Goal: Task Accomplishment & Management: Manage account settings

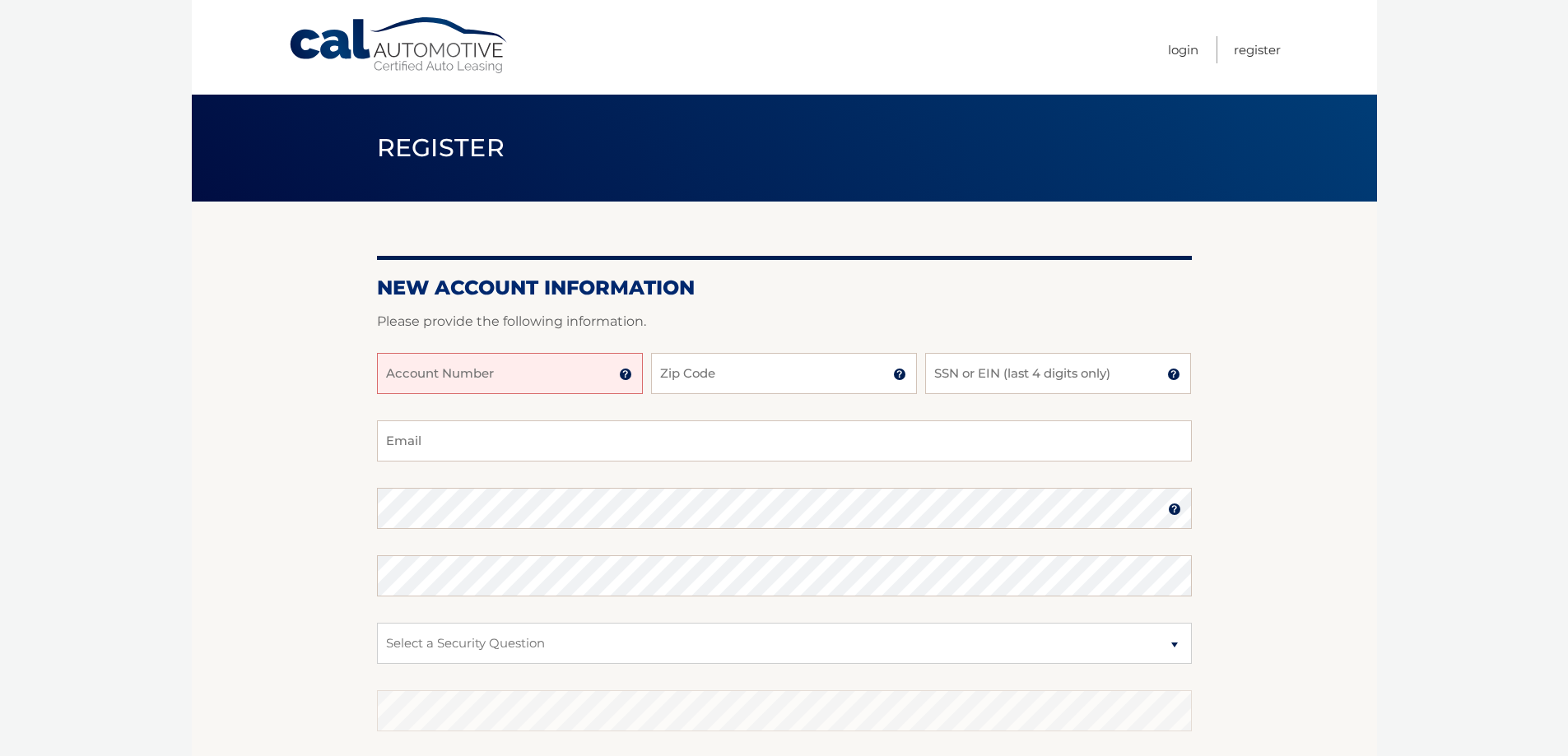
click at [515, 366] on input "Account Number" at bounding box center [509, 373] width 265 height 41
type input "44455994108"
click at [754, 370] on input "Zip Code" at bounding box center [784, 373] width 265 height 41
type input "11557"
click at [965, 368] on input "SSN or EIN (last 4 digits only)" at bounding box center [1058, 373] width 265 height 41
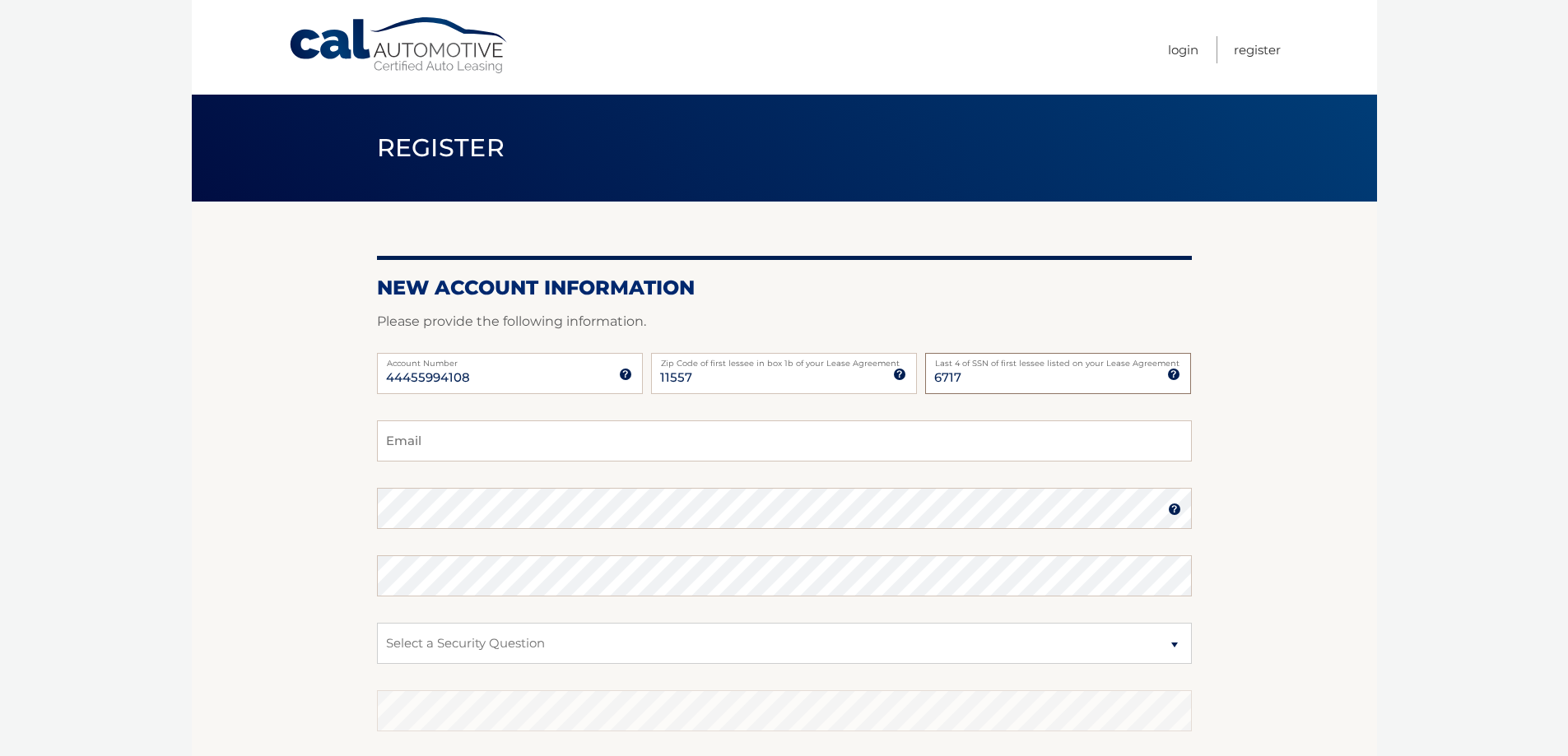
type input "6717"
click at [599, 442] on input "Email" at bounding box center [784, 441] width 814 height 41
type input "howie@nyrehab.net"
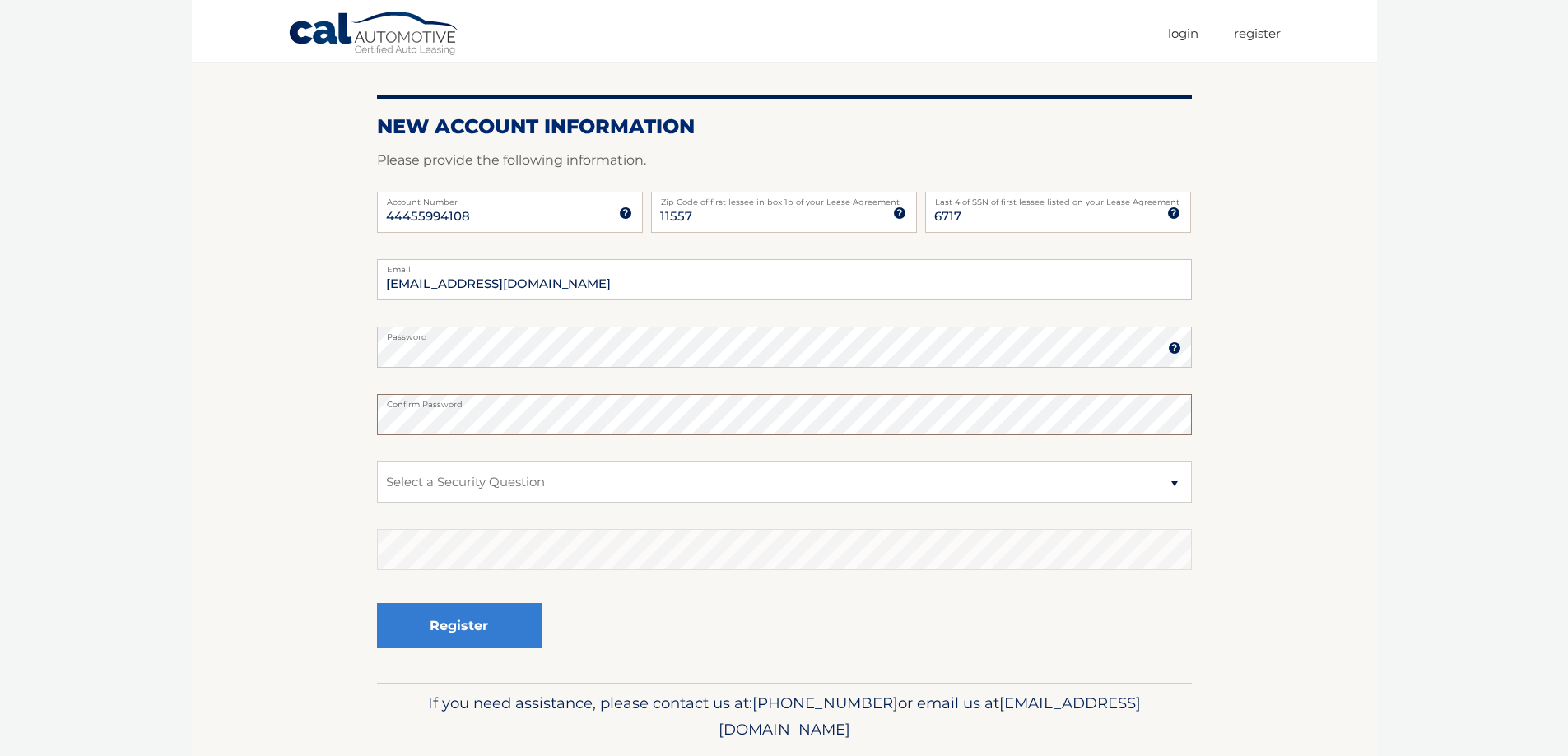
scroll to position [165, 0]
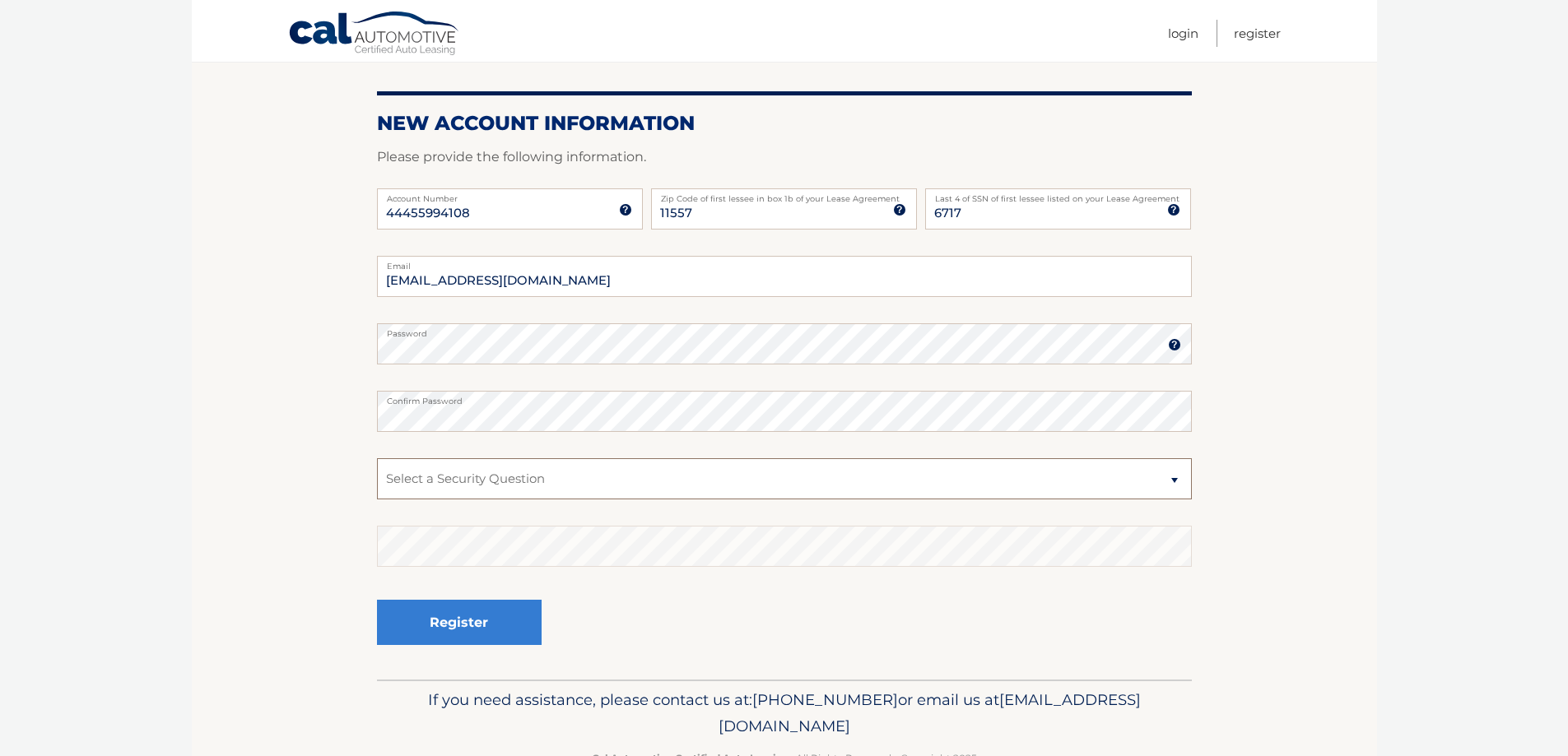
click at [1172, 477] on select "Select a Security Question What was the name of your elementary school? What is…" at bounding box center [784, 478] width 814 height 41
select select "2"
click at [377, 458] on select "Select a Security Question What was the name of your elementary school? What is…" at bounding box center [784, 478] width 814 height 41
click at [454, 627] on button "Register" at bounding box center [459, 622] width 165 height 45
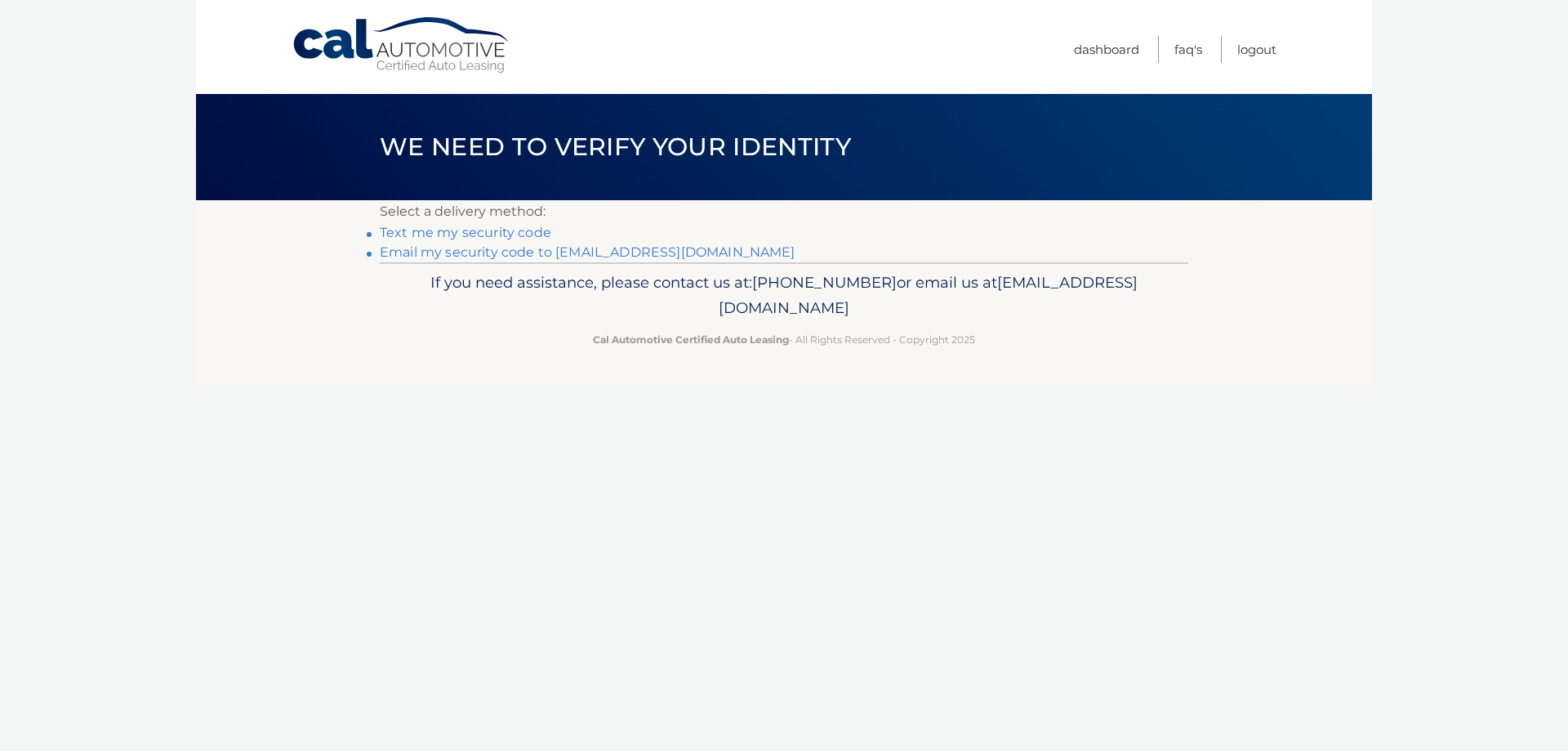
click at [611, 250] on link "Email my security code to h****@nyrehab.net" at bounding box center [588, 252] width 416 height 15
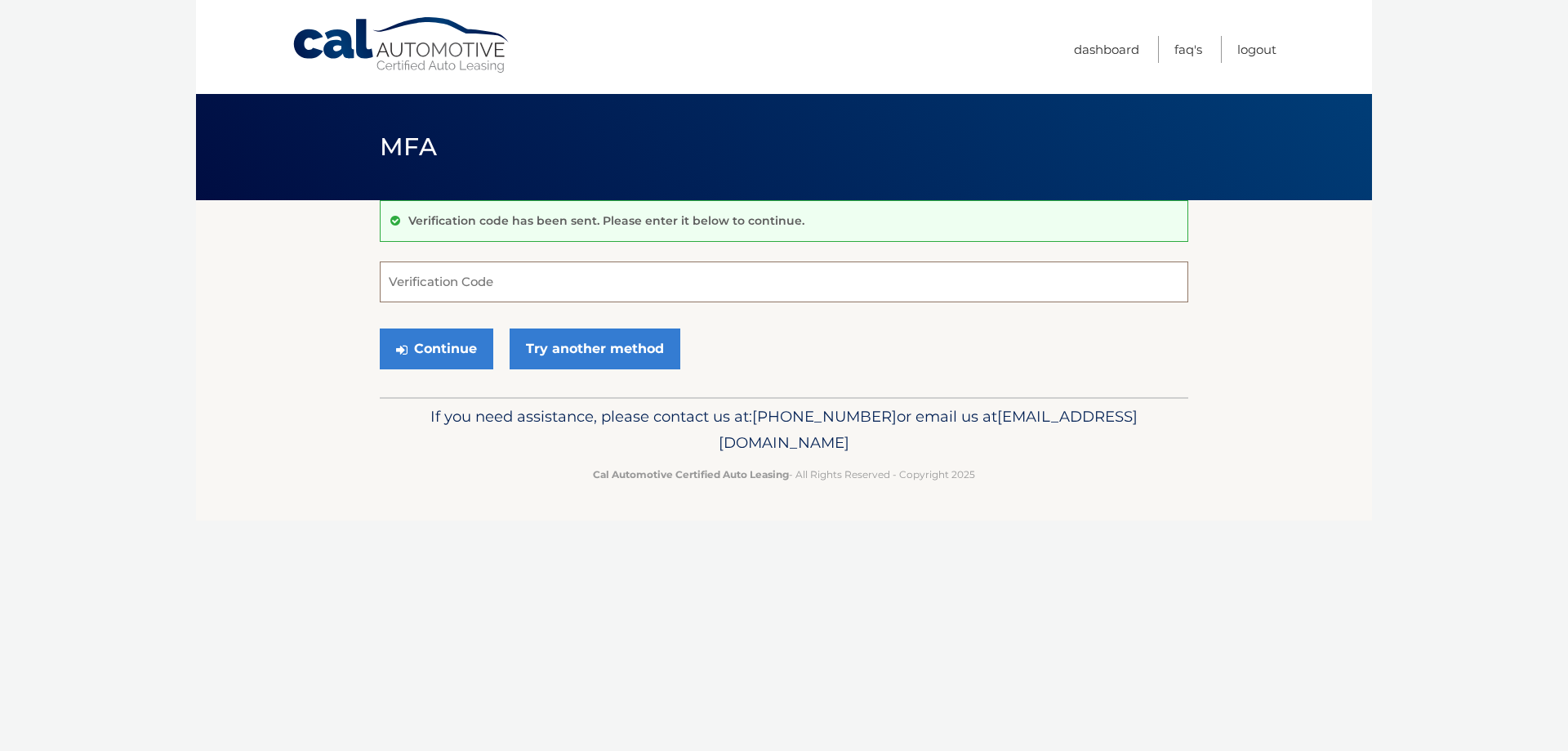
click at [511, 281] on input "Verification Code" at bounding box center [784, 282] width 808 height 41
type input "872250"
click at [466, 348] on button "Continue" at bounding box center [437, 349] width 114 height 41
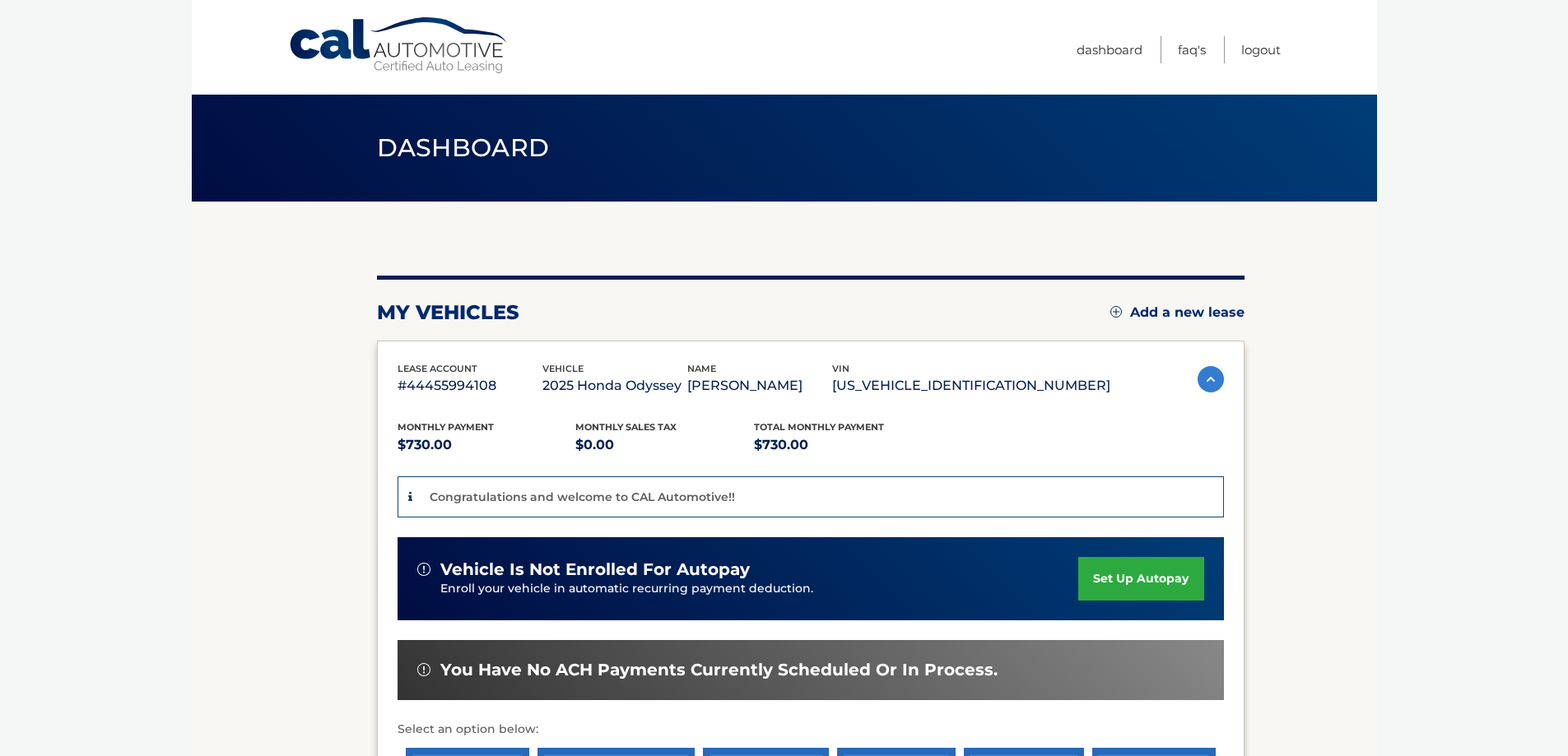
click at [1148, 573] on link "set up autopay" at bounding box center [1141, 578] width 125 height 43
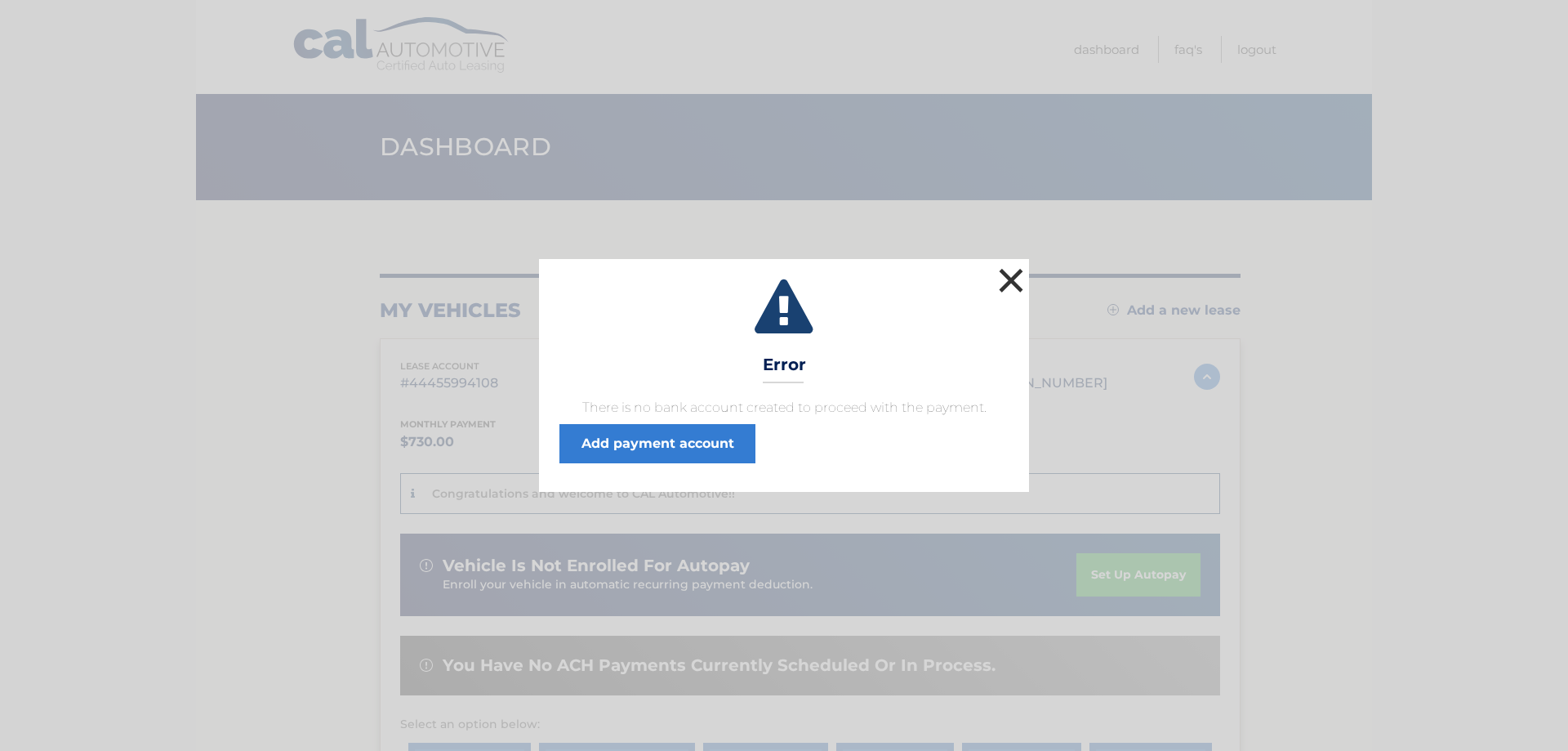
click at [1011, 270] on button "×" at bounding box center [1011, 280] width 33 height 33
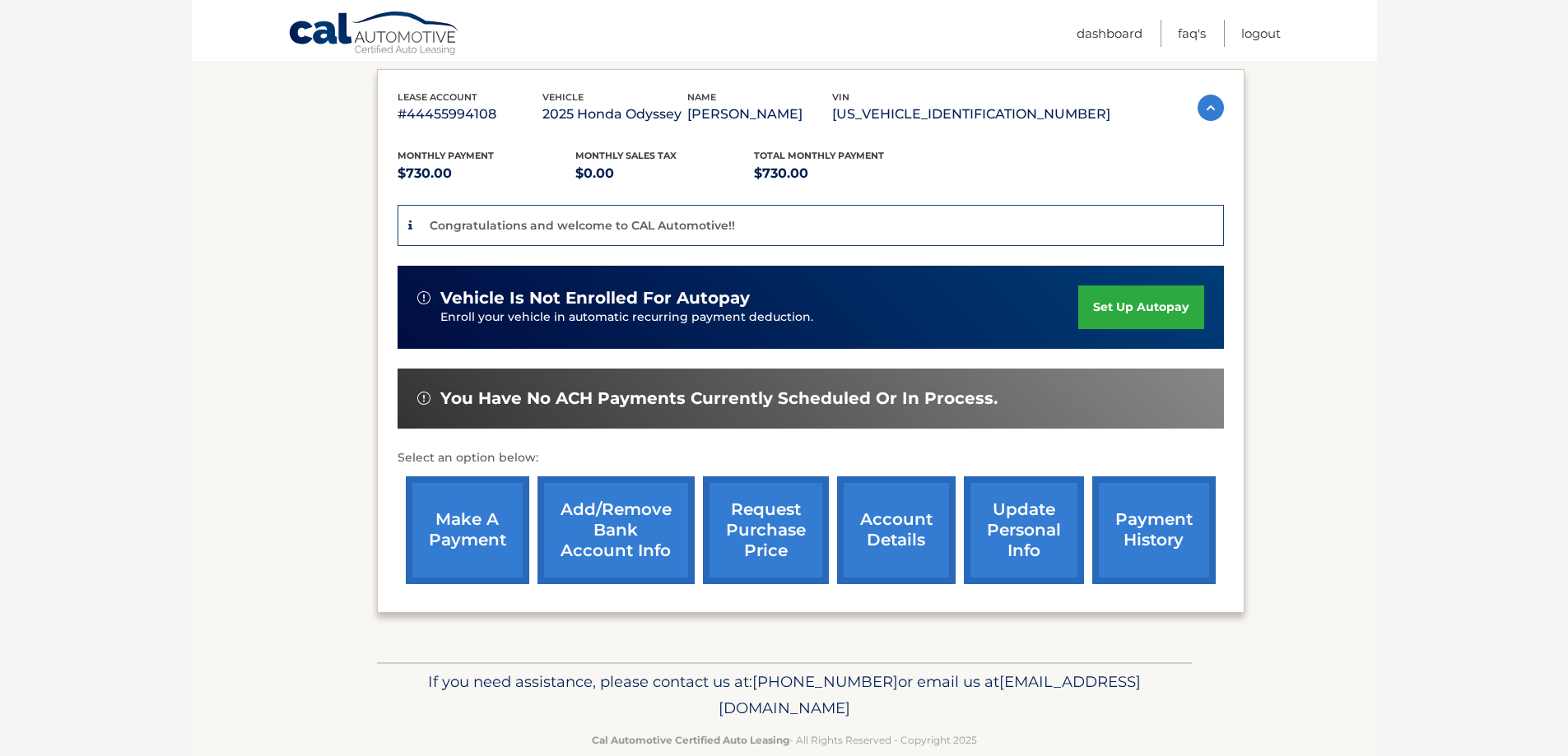
scroll to position [303, 0]
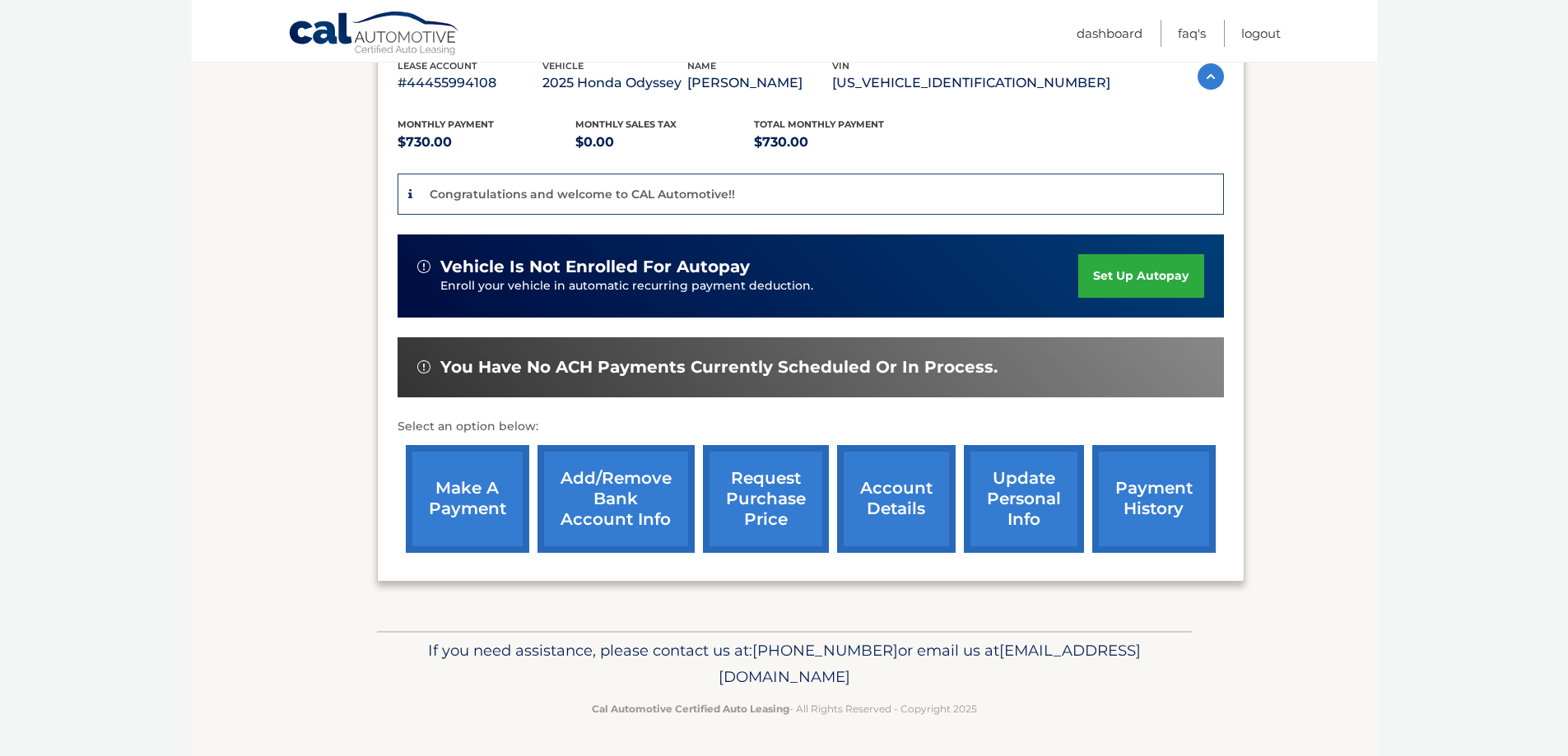
click at [1129, 271] on link "set up autopay" at bounding box center [1141, 276] width 125 height 43
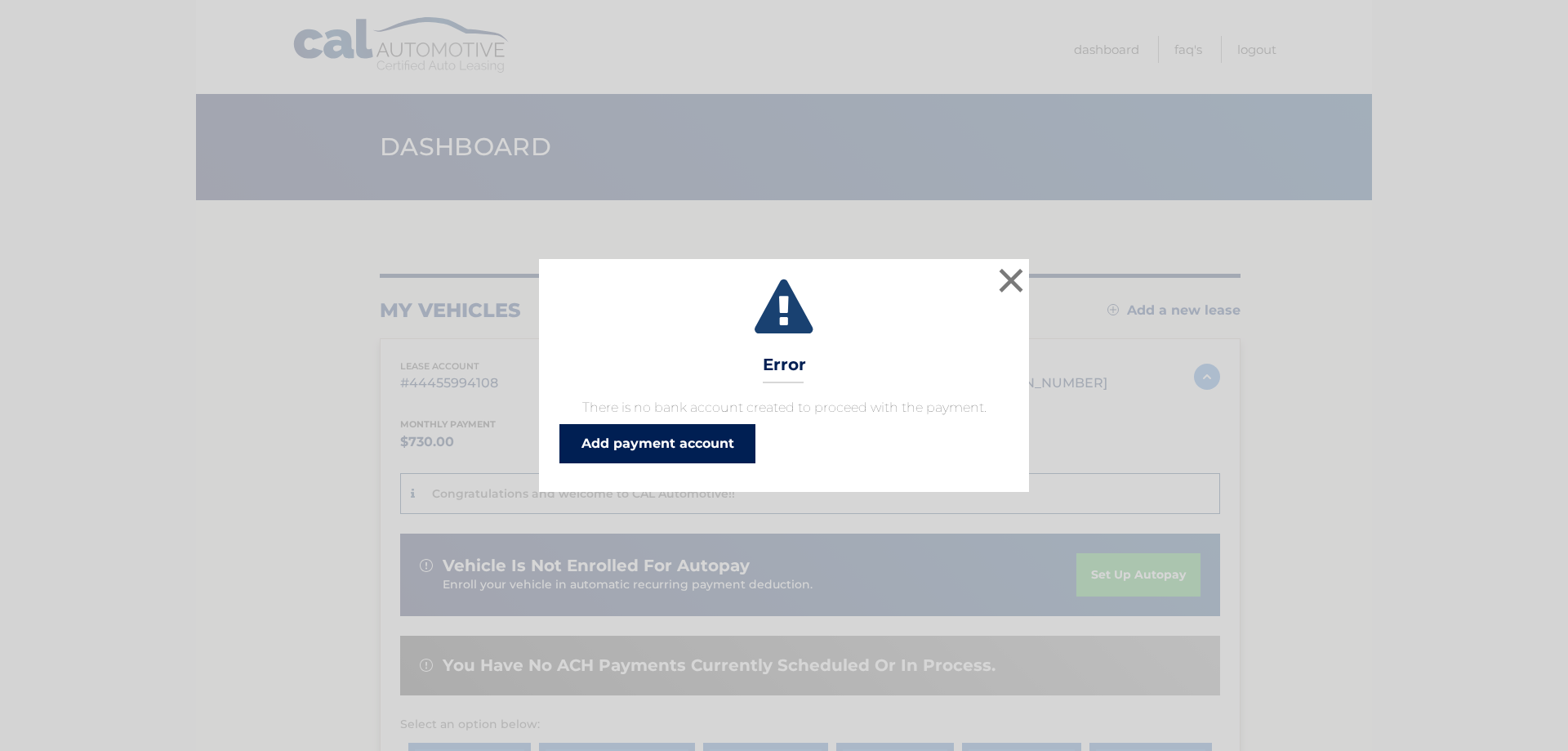
click at [651, 442] on link "Add payment account" at bounding box center [657, 444] width 196 height 39
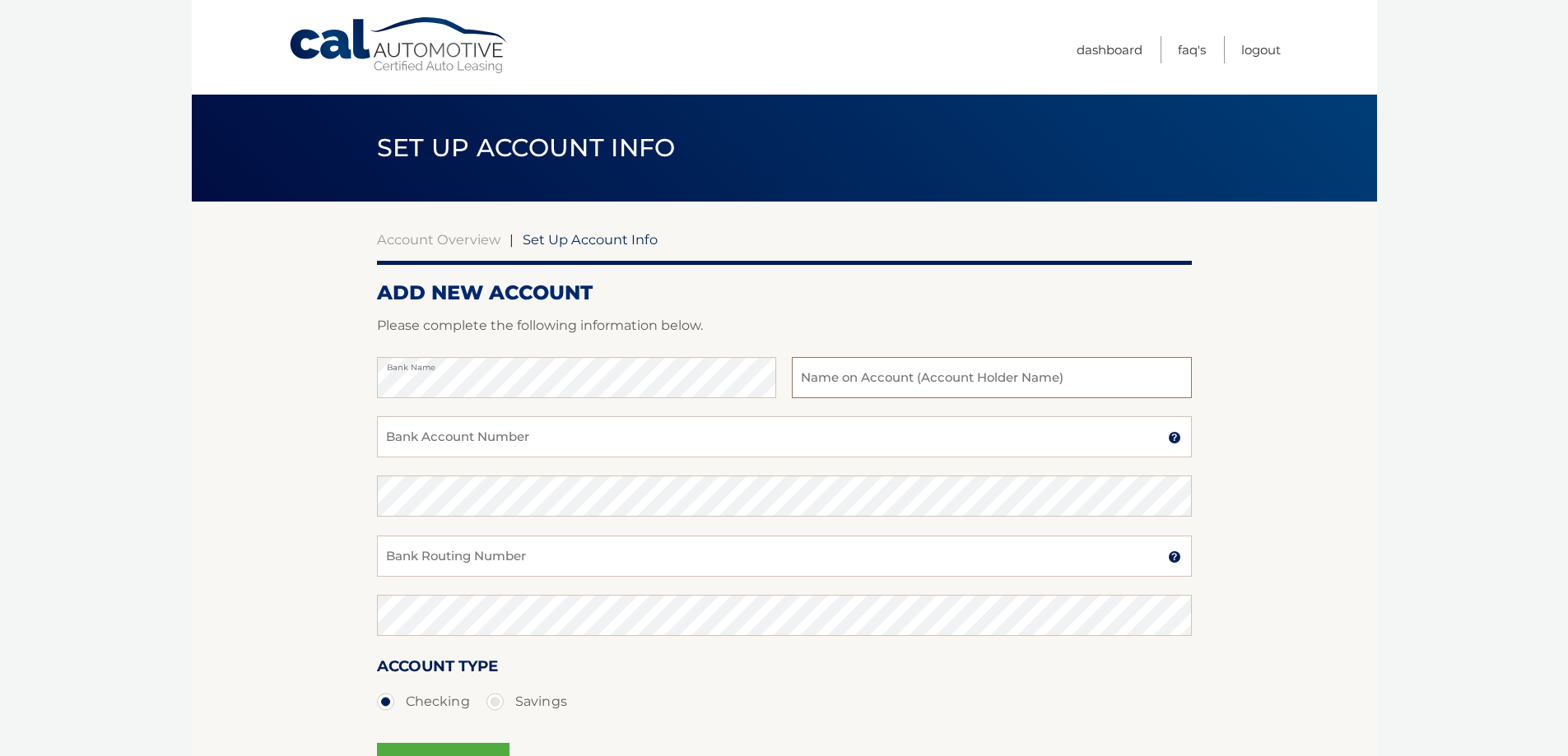
click at [846, 380] on input "text" at bounding box center [991, 377] width 399 height 41
type input "[PERSON_NAME]"
click at [523, 440] on input "Bank Account Number" at bounding box center [784, 437] width 814 height 41
click at [450, 446] on input "Bank Account Number" at bounding box center [784, 437] width 814 height 41
type input "785317600"
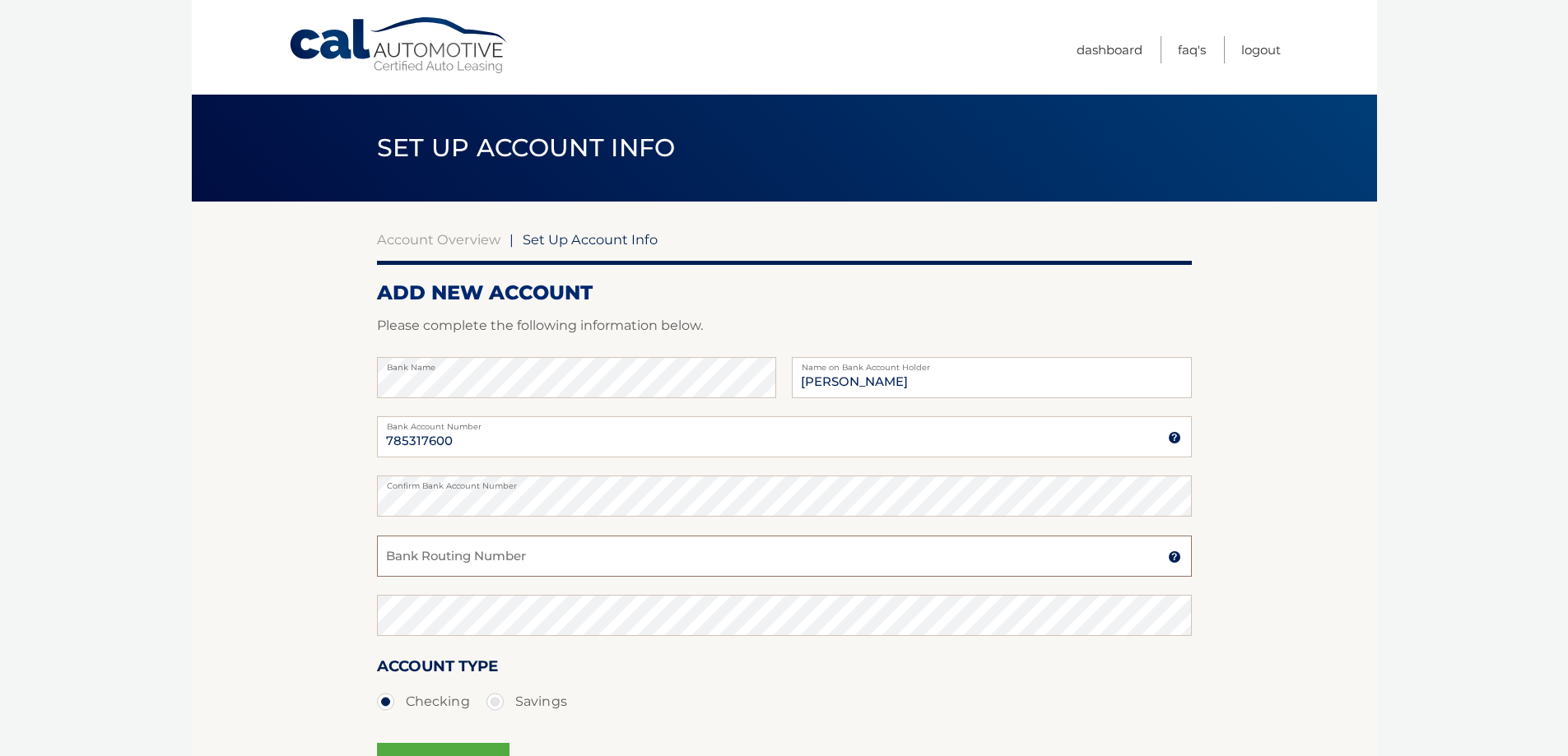
click at [415, 560] on input "Bank Routing Number" at bounding box center [784, 555] width 814 height 41
type input "021000021"
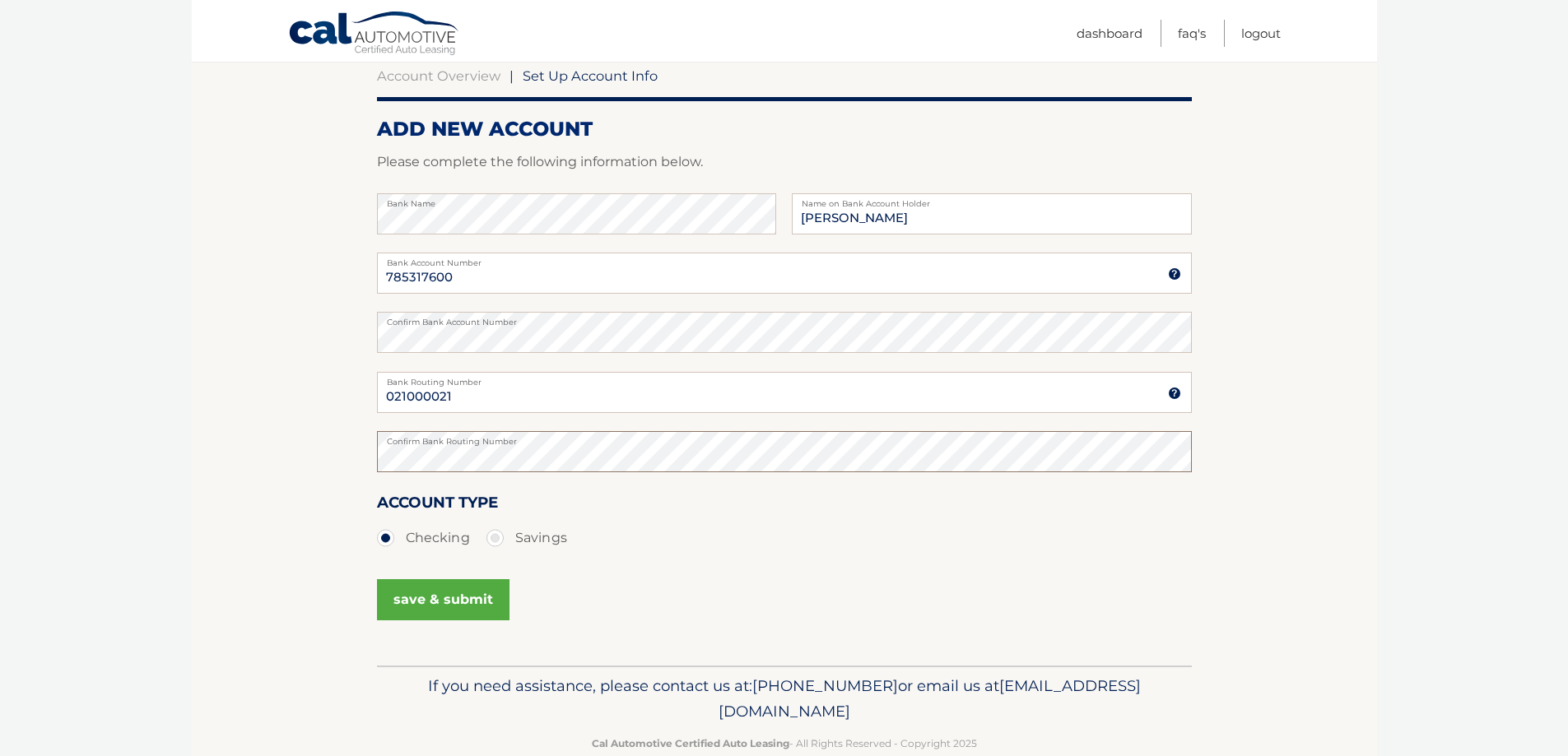
scroll to position [165, 0]
click at [451, 597] on button "save & submit" at bounding box center [443, 598] width 132 height 41
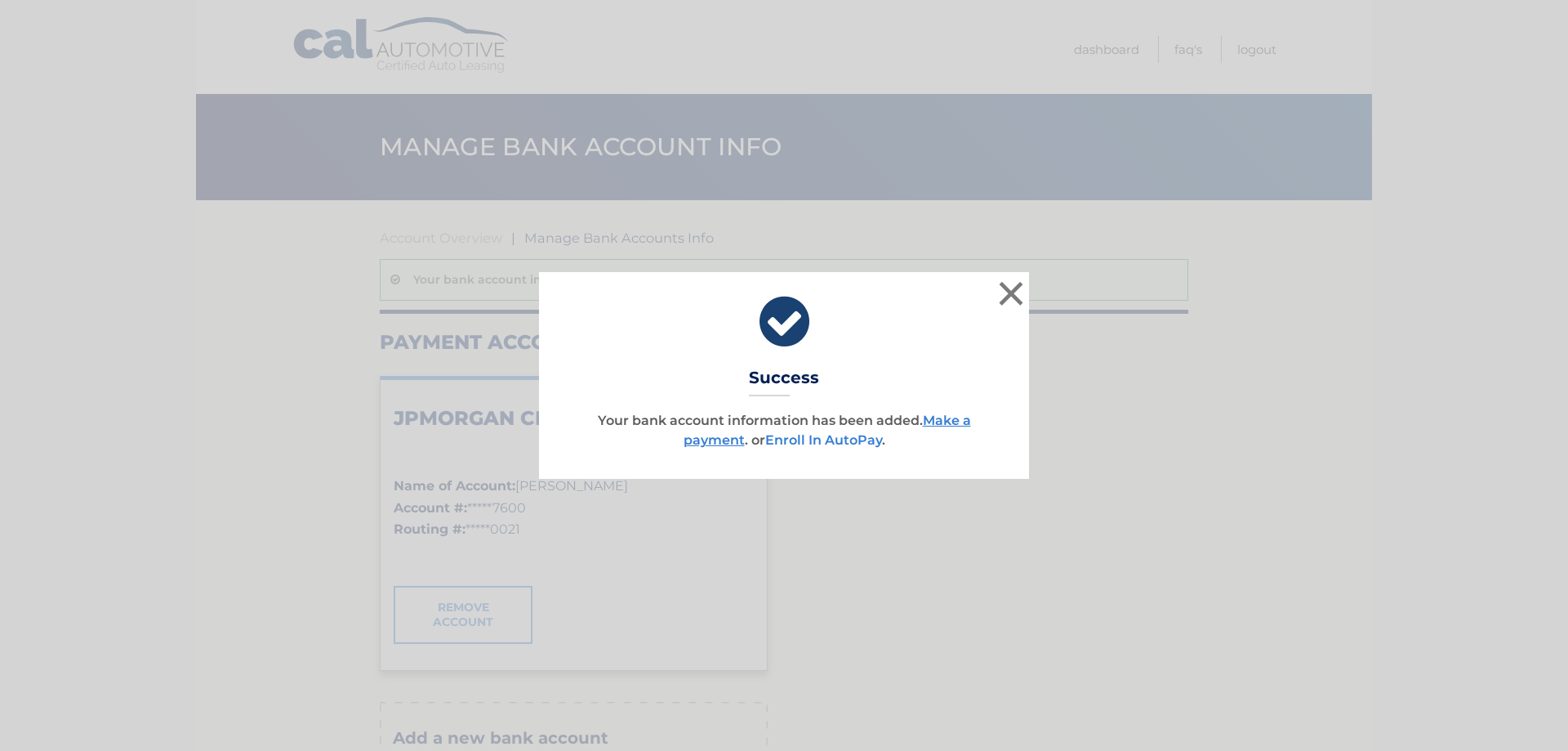
click at [826, 436] on link "Enroll In AutoPay" at bounding box center [824, 440] width 117 height 15
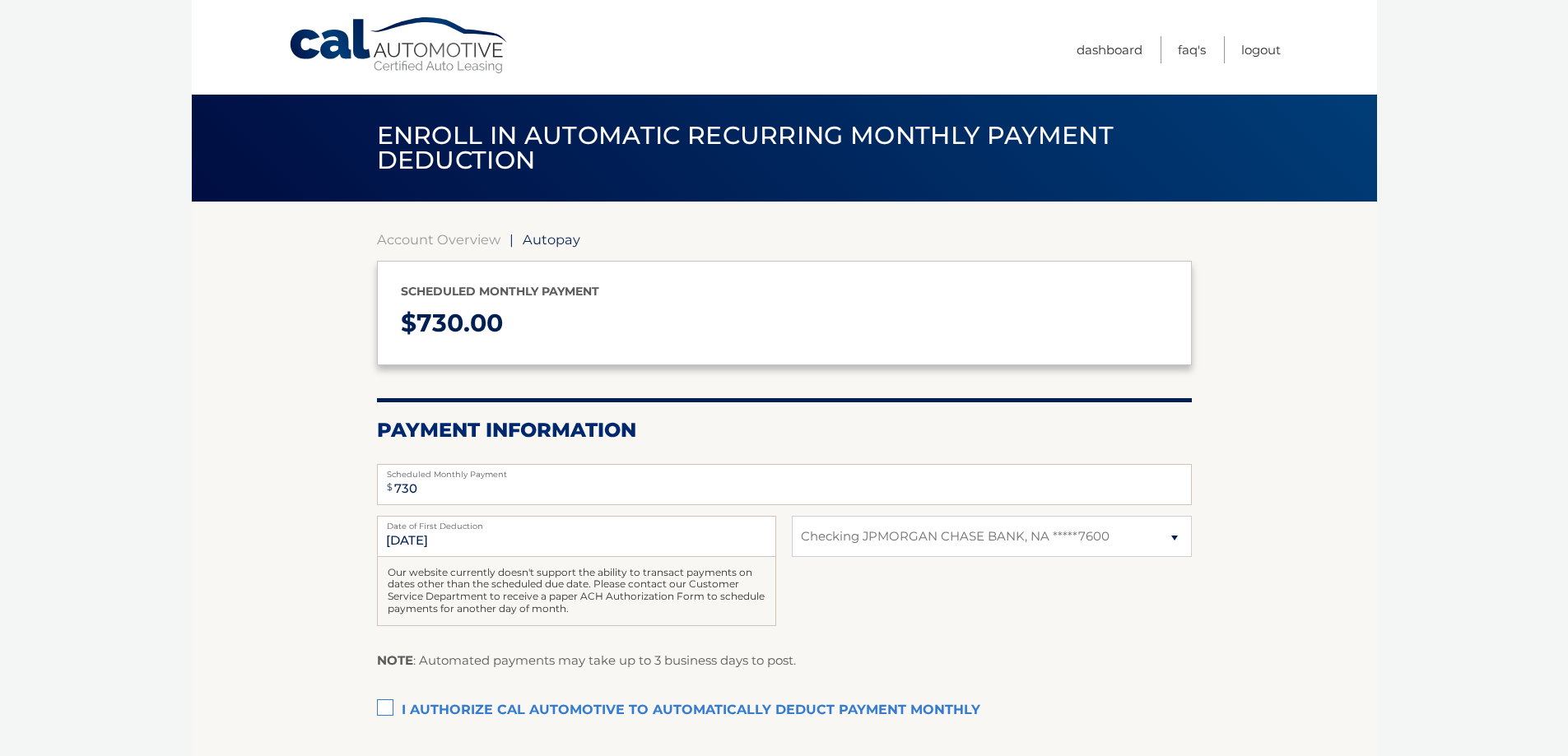
select select "YmI4ZjBkMGQtN2Y3OS00ZjVmLWEwM2EtYWMyNzJiMDU3Mzhl"
click at [384, 708] on label "I authorize cal automotive to automatically deduct payment monthly This checkbo…" at bounding box center [784, 711] width 814 height 33
click at [0, 0] on input "I authorize cal automotive to automatically deduct payment monthly This checkbo…" at bounding box center [0, 0] width 0 height 0
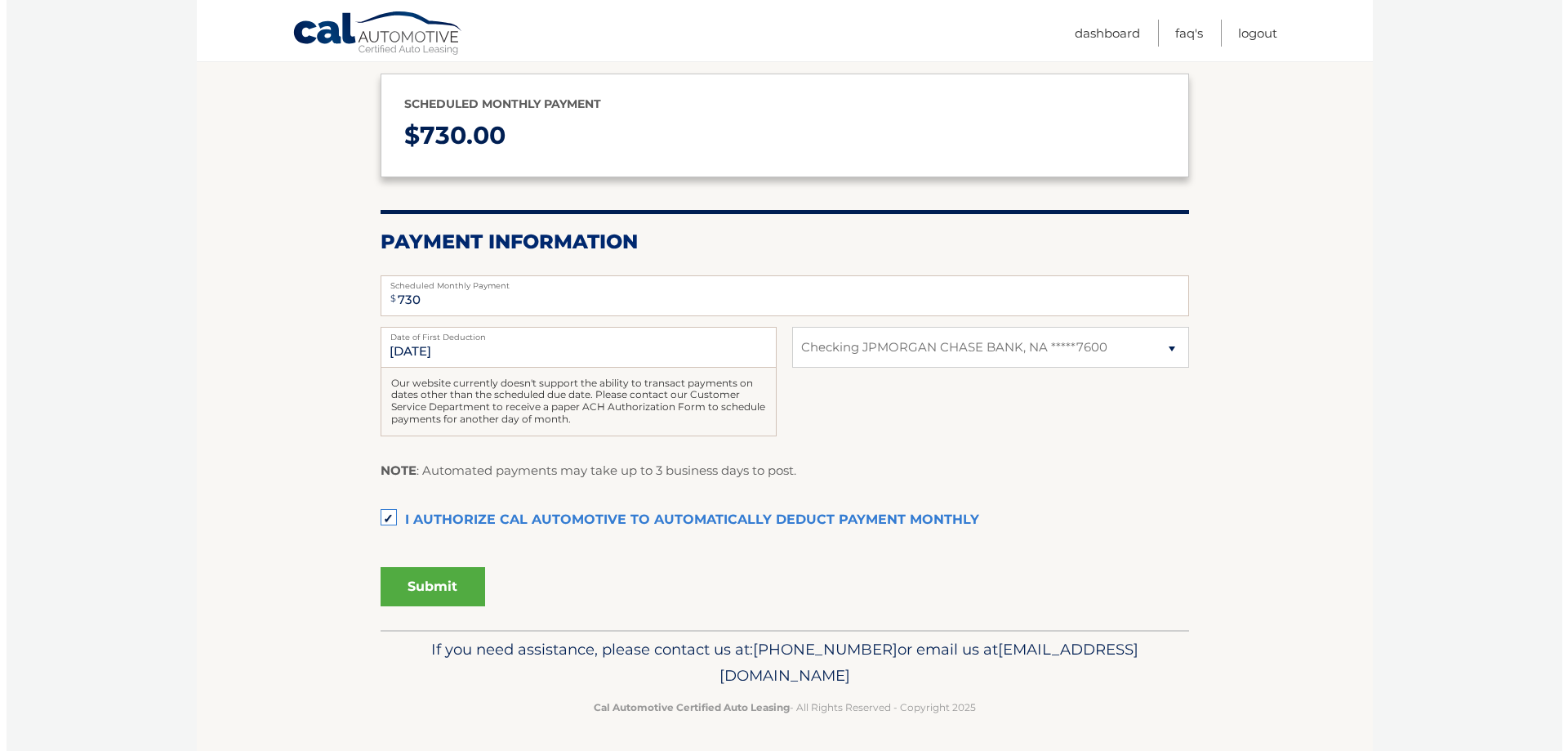
scroll to position [188, 0]
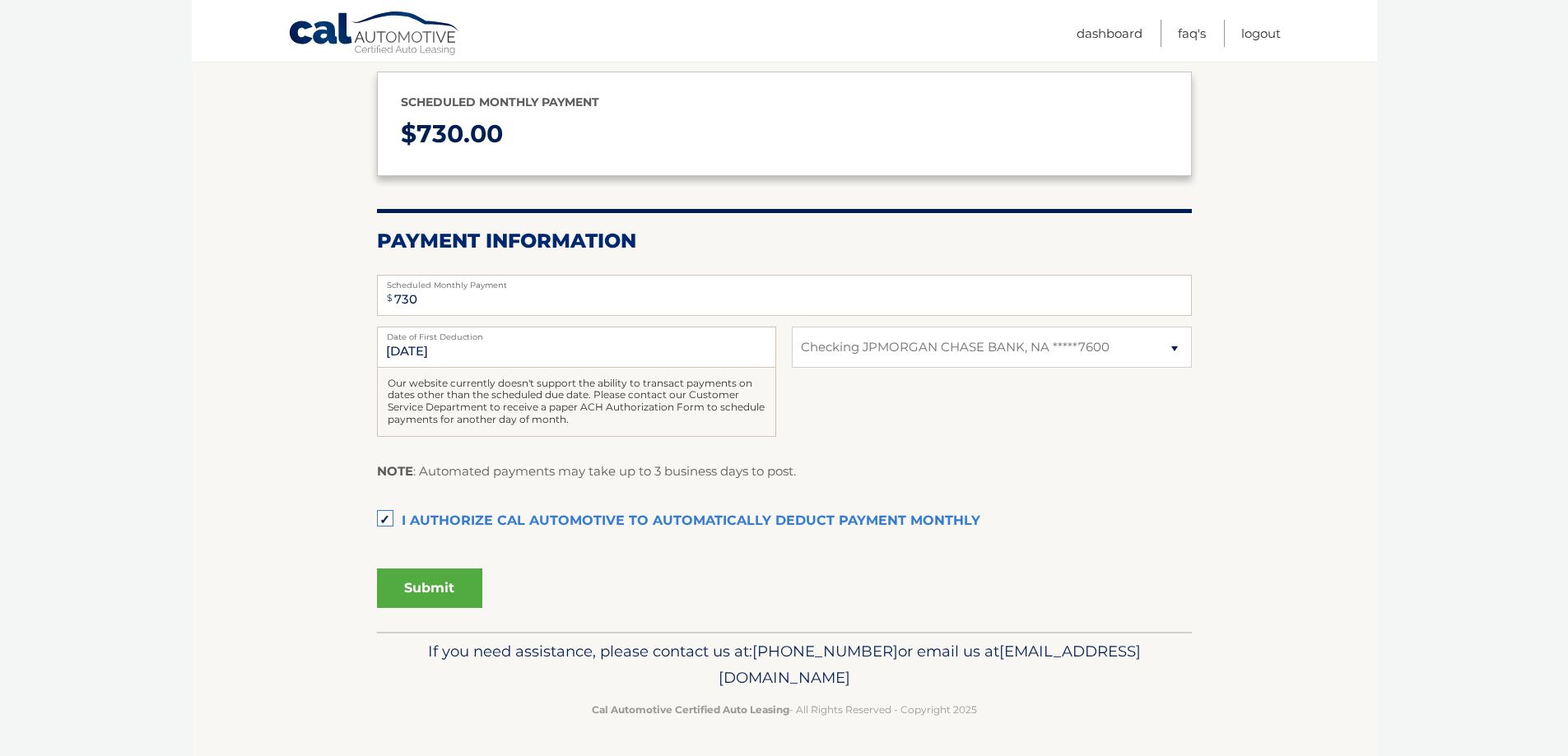
click at [433, 580] on button "Submit" at bounding box center [429, 587] width 105 height 40
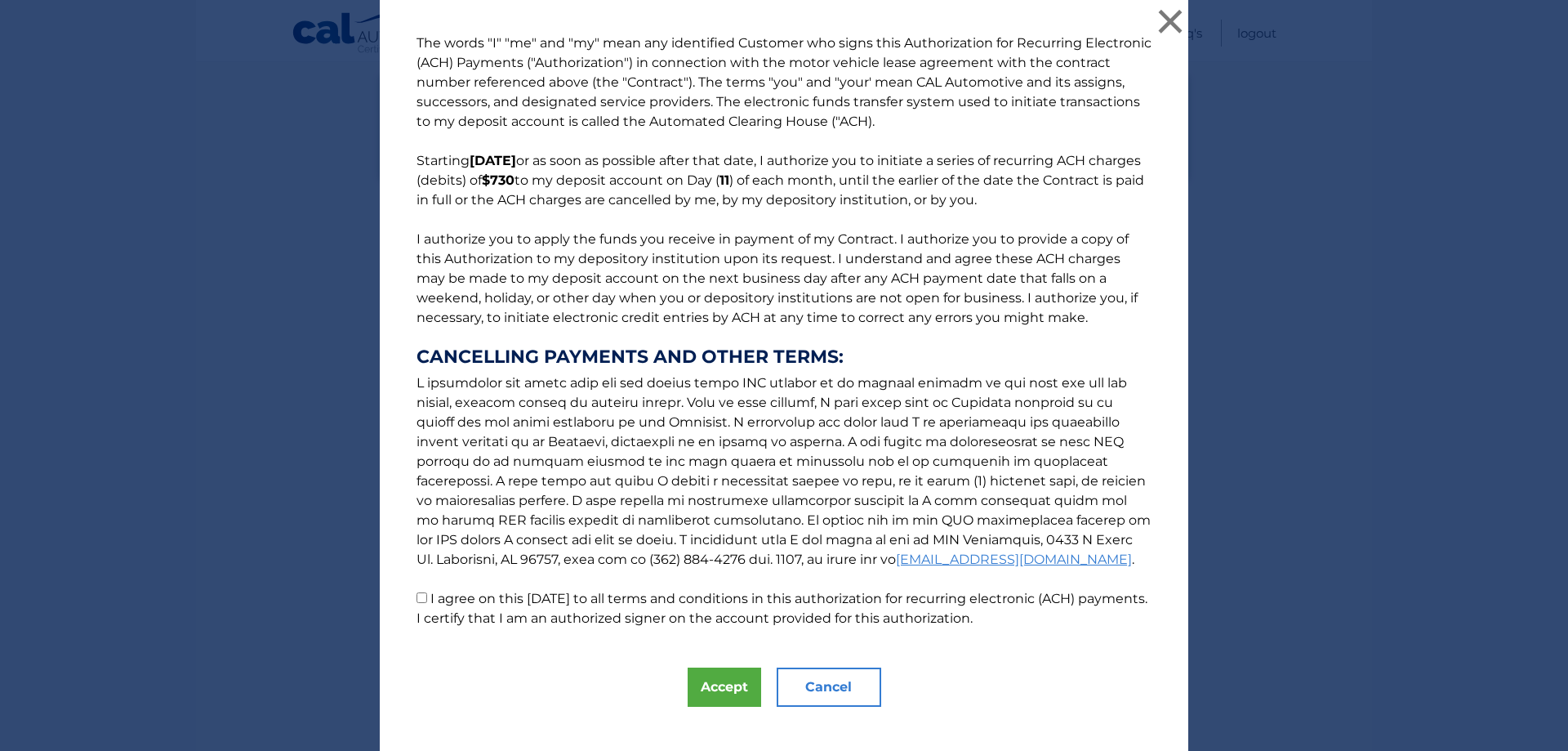
click at [417, 597] on input "I agree on this 08/28/2025 to all terms and conditions in this authorization fo…" at bounding box center [421, 597] width 11 height 11
checkbox input "true"
click at [717, 685] on button "Accept" at bounding box center [724, 687] width 74 height 39
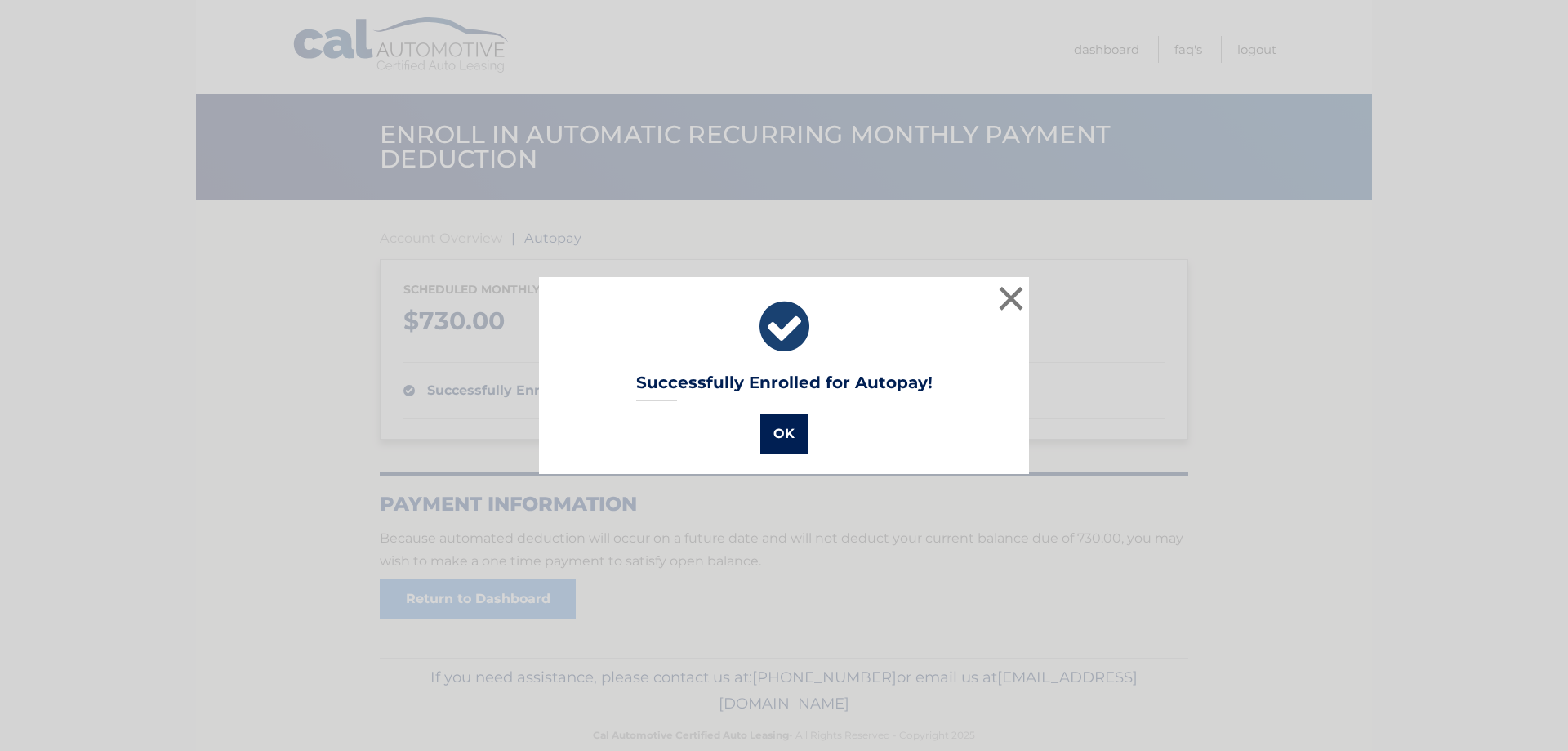
click at [779, 435] on button "OK" at bounding box center [784, 433] width 47 height 39
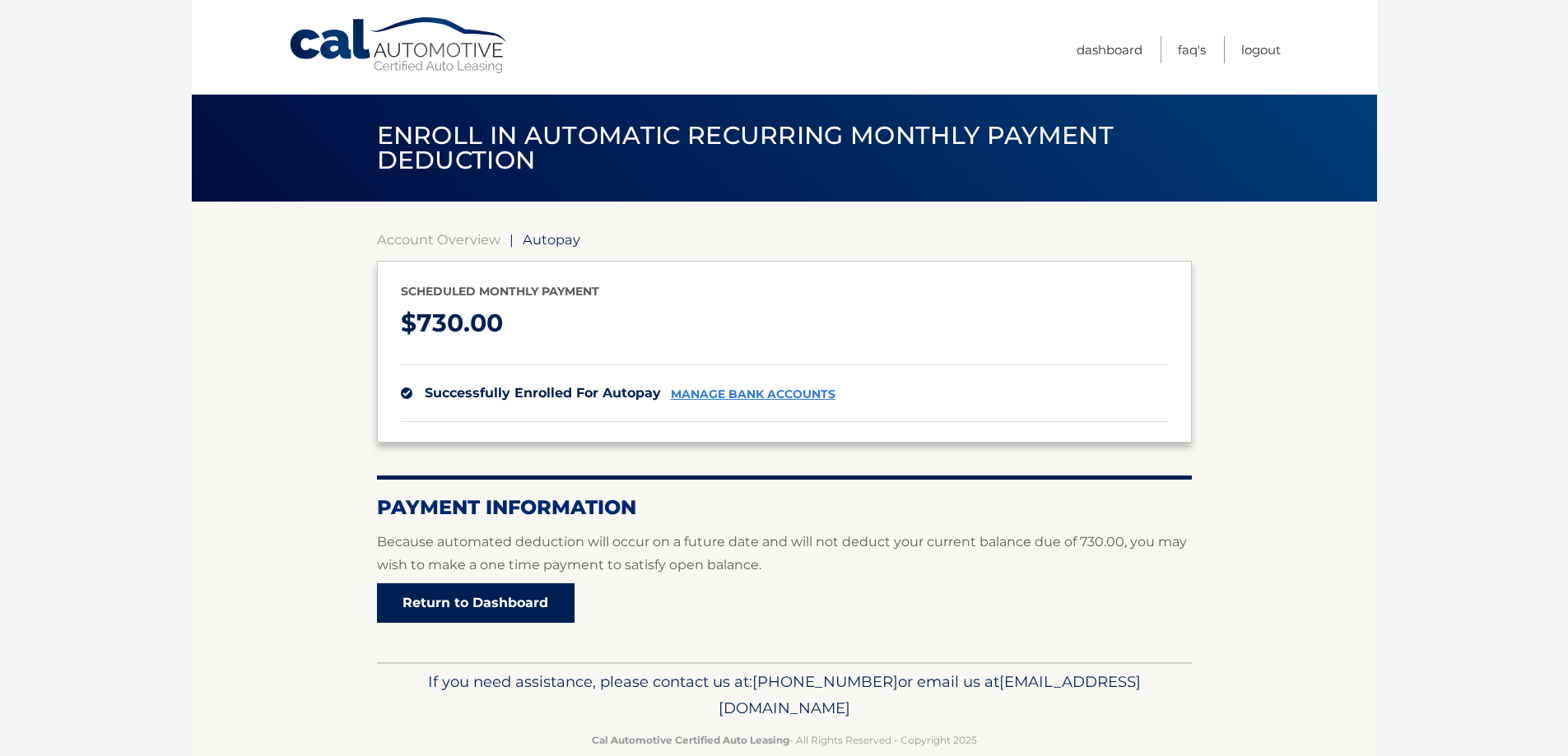
click at [501, 599] on link "Return to Dashboard" at bounding box center [476, 603] width 198 height 40
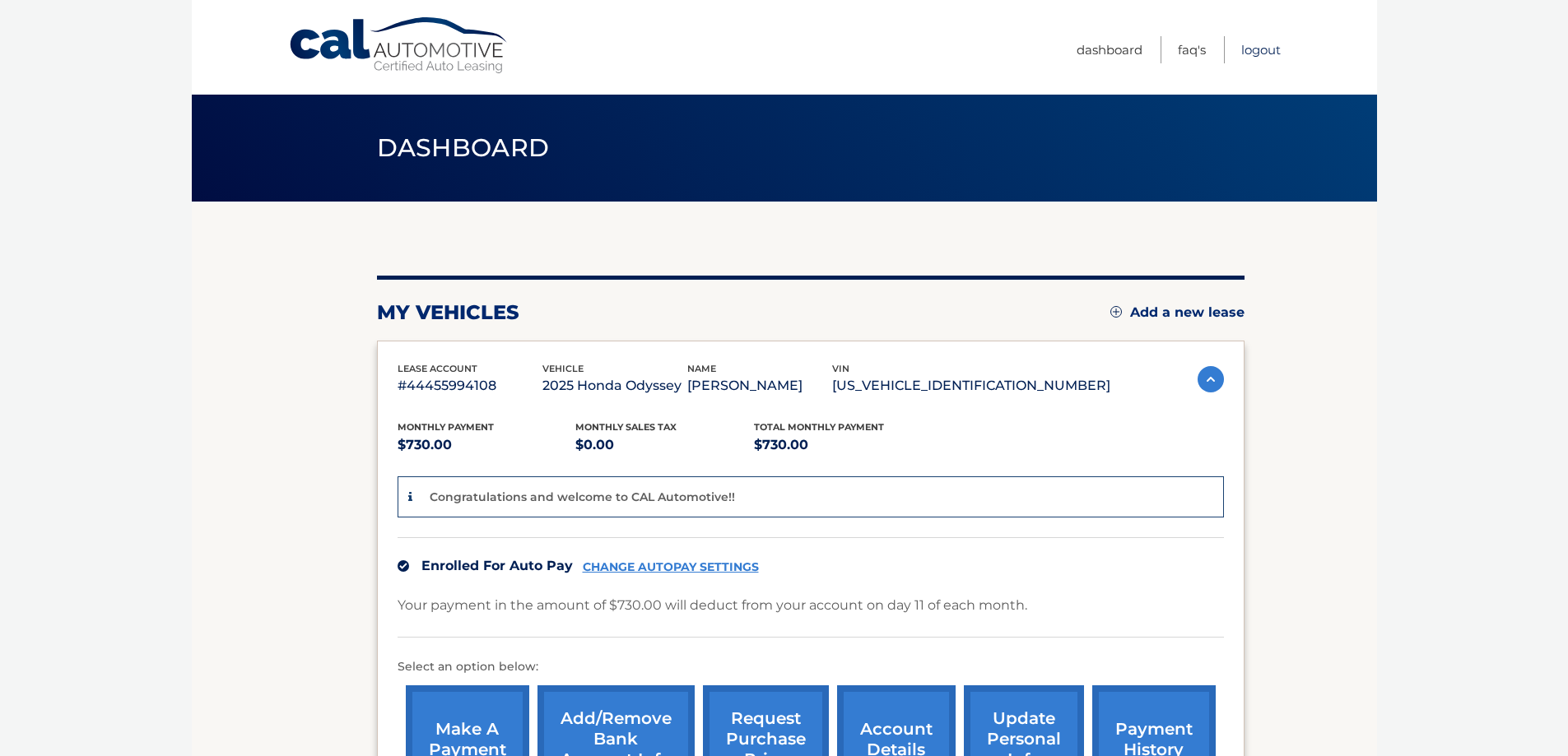
click at [1264, 49] on link "Logout" at bounding box center [1260, 50] width 40 height 27
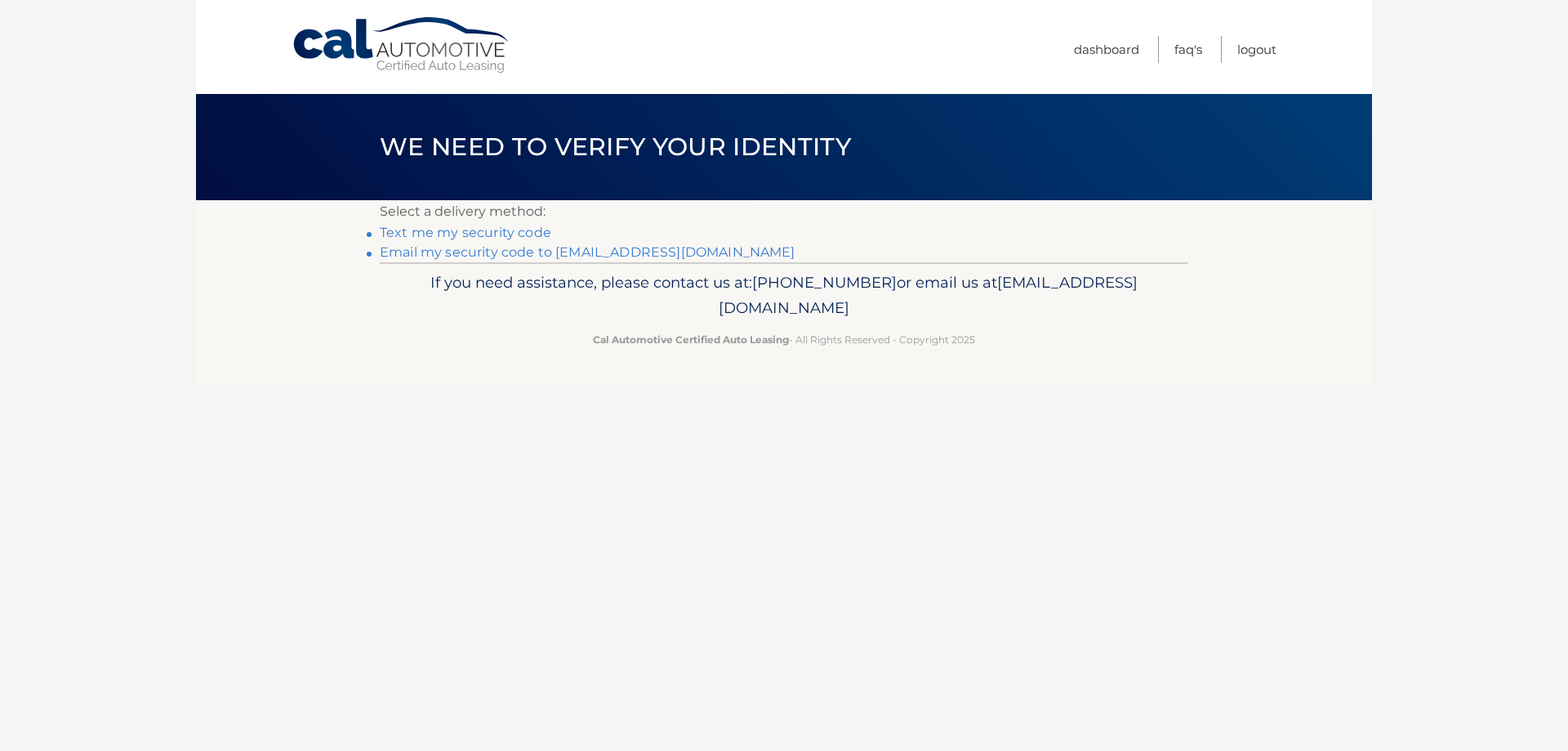
click at [583, 252] on link "Email my security code to h****@nyrehab.net" at bounding box center [588, 252] width 416 height 15
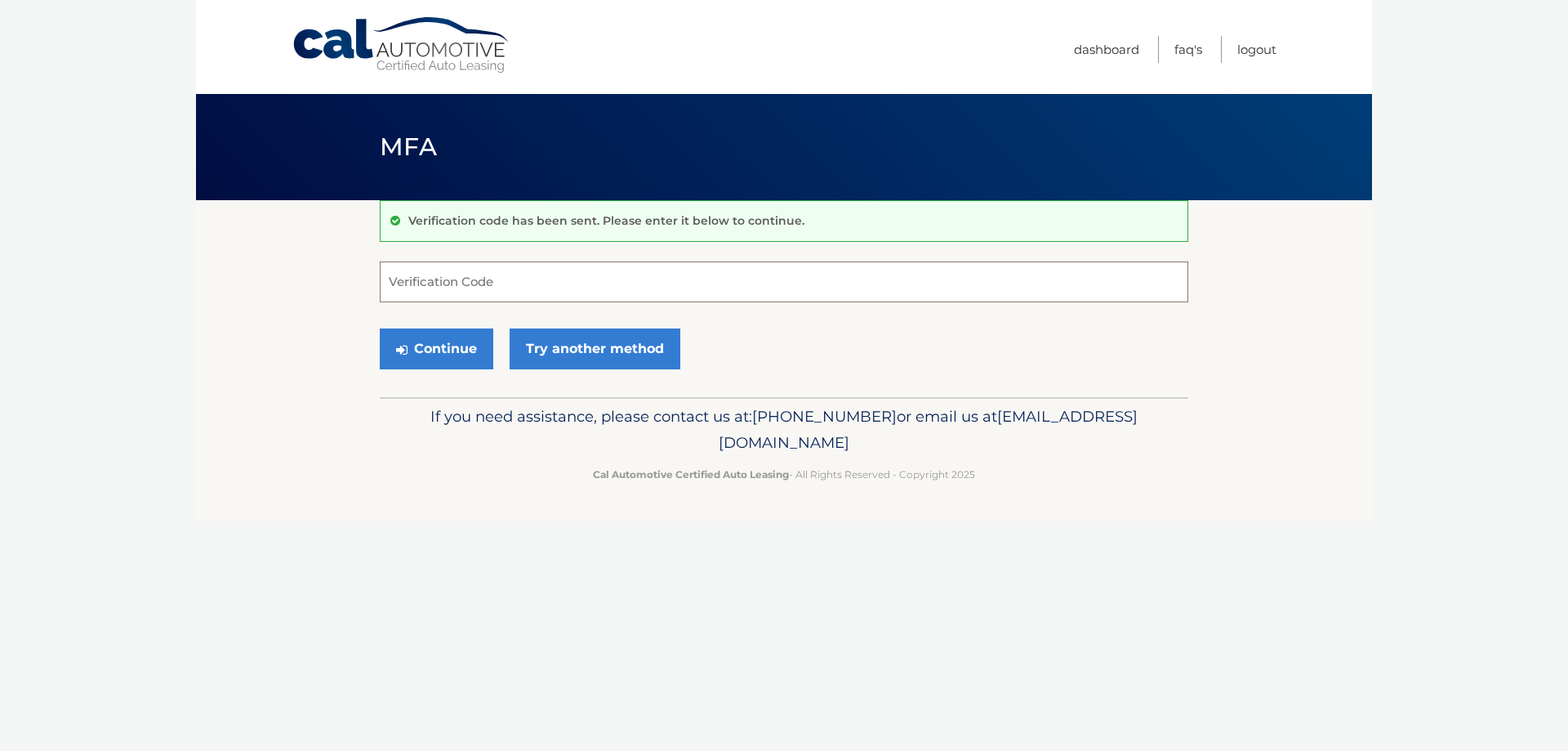
click at [526, 277] on input "Verification Code" at bounding box center [784, 282] width 808 height 41
type input "051333"
click at [446, 347] on button "Continue" at bounding box center [437, 349] width 114 height 41
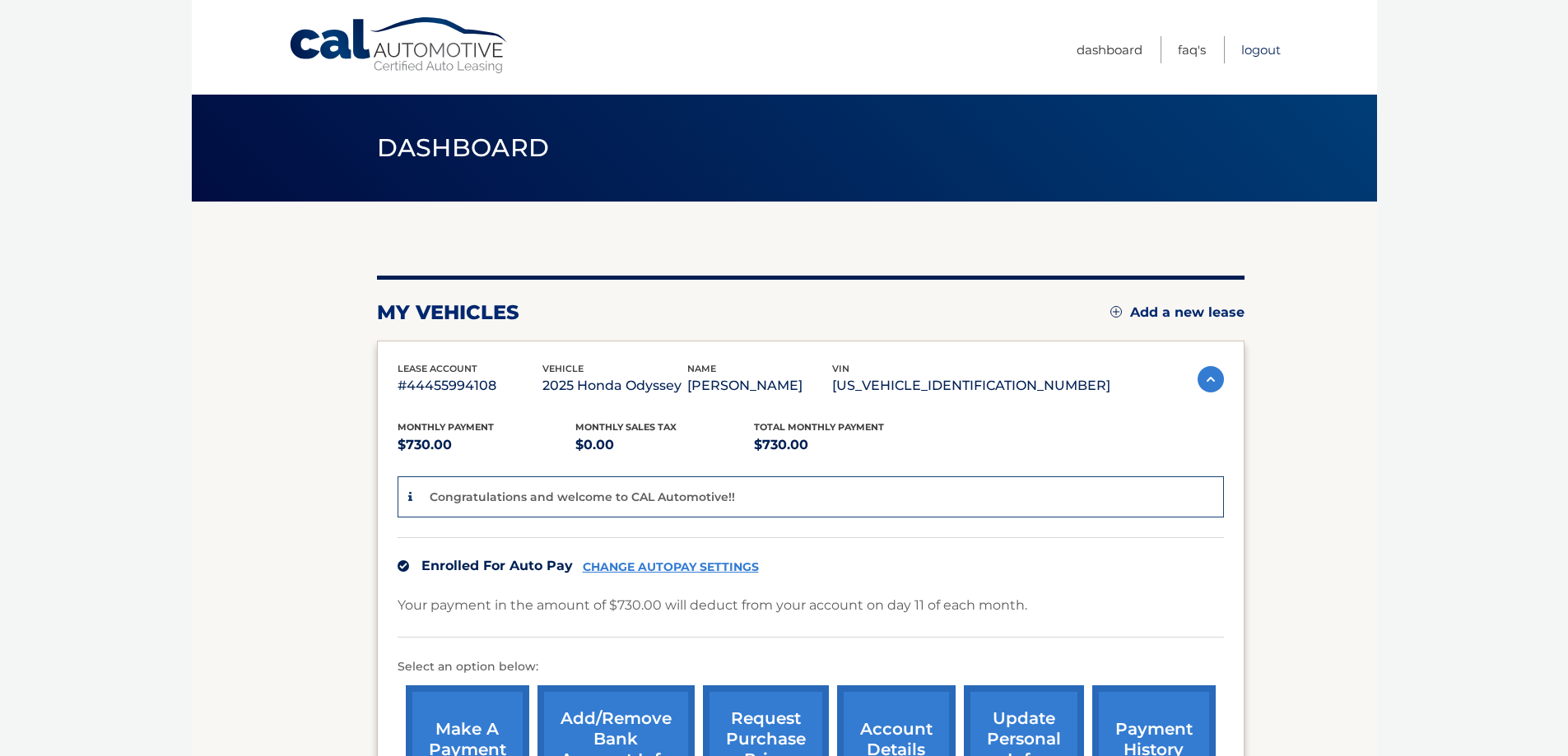
click at [1260, 51] on link "Logout" at bounding box center [1260, 50] width 40 height 27
